Goal: Navigation & Orientation: Find specific page/section

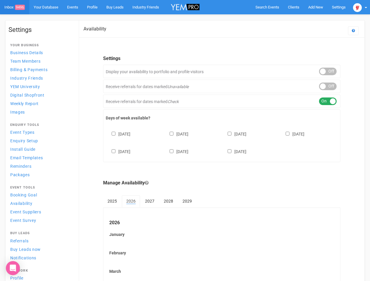
click at [185, 141] on div "[DATE] [DATE] [DATE] [DATE] [DATE] [DATE] [DATE]" at bounding box center [222, 140] width 232 height 35
click at [267, 7] on span "Search Events" at bounding box center [268, 7] width 24 height 4
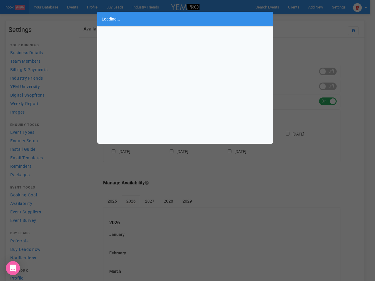
click at [316, 7] on div "Loading..." at bounding box center [187, 140] width 375 height 281
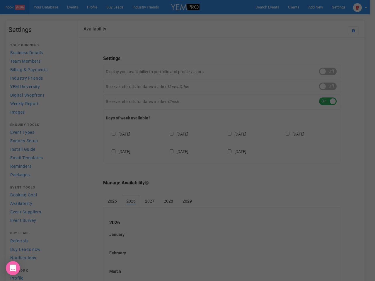
click at [302, 19] on div at bounding box center [187, 140] width 375 height 281
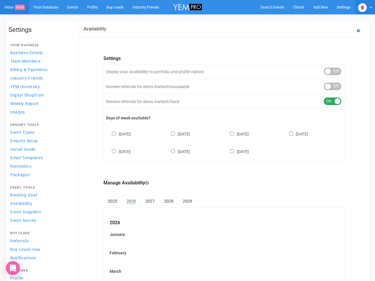
click at [360, 7] on img at bounding box center [362, 7] width 9 height 9
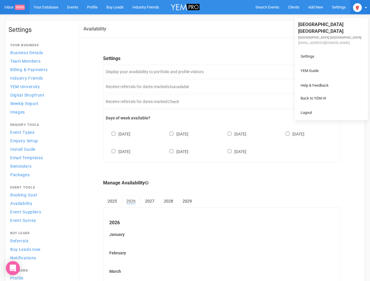
click at [328, 72] on ul "[GEOGRAPHIC_DATA] [GEOGRAPHIC_DATA] [GEOGRAPHIC_DATA] [GEOGRAPHIC_DATA]. [EMAIL…" at bounding box center [331, 69] width 73 height 102
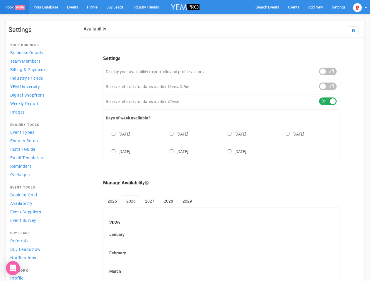
click at [328, 87] on li "Back to YEM Hi" at bounding box center [331, 92] width 73 height 11
click at [328, 101] on div "ON OFF" at bounding box center [328, 102] width 18 height 8
click at [222, 142] on div "[DATE] [DATE] [DATE] [DATE] [DATE] [DATE] [DATE]" at bounding box center [222, 140] width 232 height 35
